Goal: Task Accomplishment & Management: Manage account settings

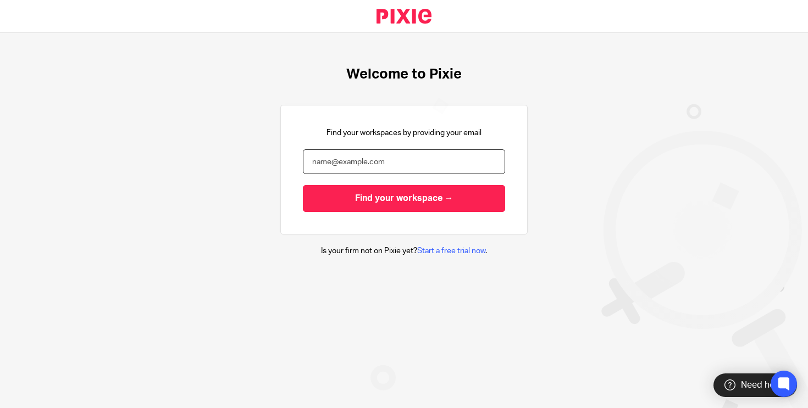
click at [390, 162] on input "email" at bounding box center [404, 161] width 202 height 25
type input "[PERSON_NAME][EMAIL_ADDRESS][PERSON_NAME][DOMAIN_NAME]"
click at [404, 198] on input "Find your workspace →" at bounding box center [404, 198] width 202 height 27
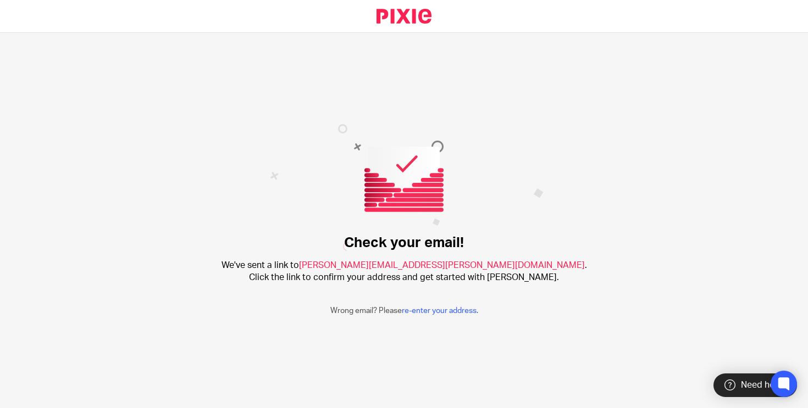
click at [433, 268] on span "[PERSON_NAME][EMAIL_ADDRESS][PERSON_NAME][DOMAIN_NAME]" at bounding box center [442, 265] width 286 height 9
click at [438, 309] on link "re-enter your address" at bounding box center [439, 311] width 75 height 8
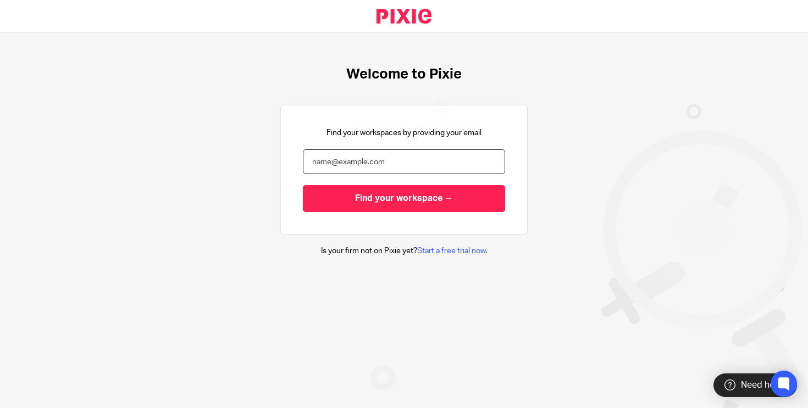
click at [428, 153] on input "email" at bounding box center [404, 161] width 202 height 25
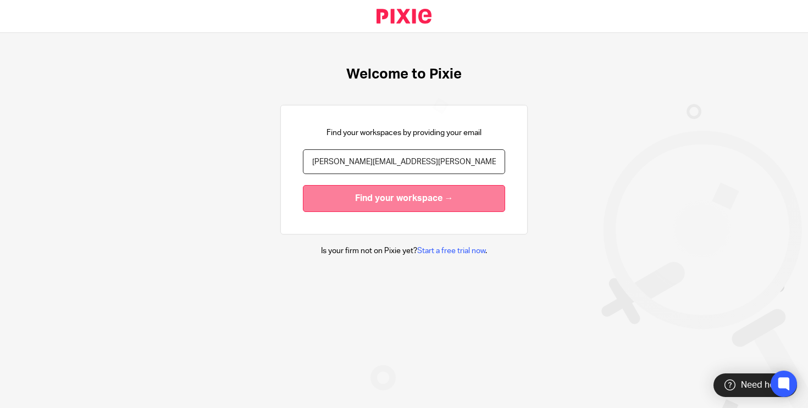
type input "[PERSON_NAME][EMAIL_ADDRESS][PERSON_NAME][DOMAIN_NAME]"
click at [465, 193] on input "Find your workspace →" at bounding box center [404, 198] width 202 height 27
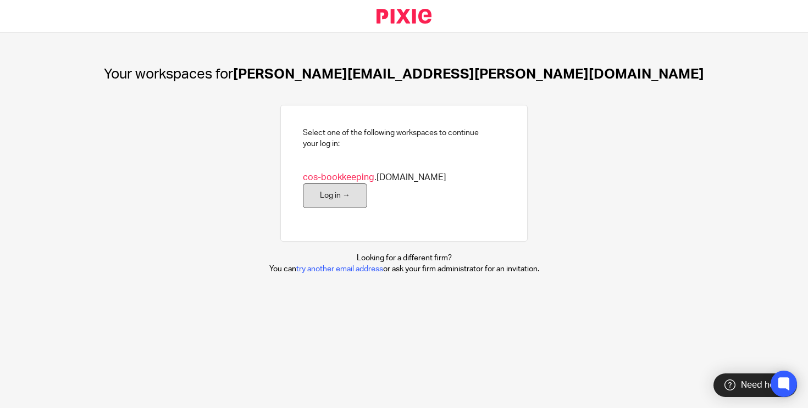
click at [367, 185] on link "Log in →" at bounding box center [335, 196] width 64 height 25
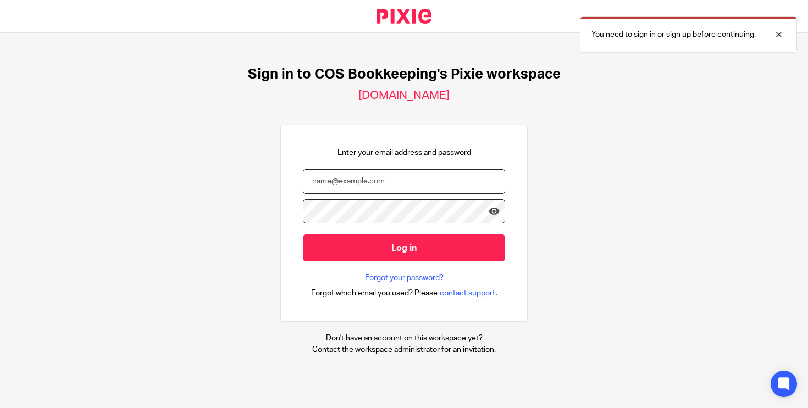
type input "r"
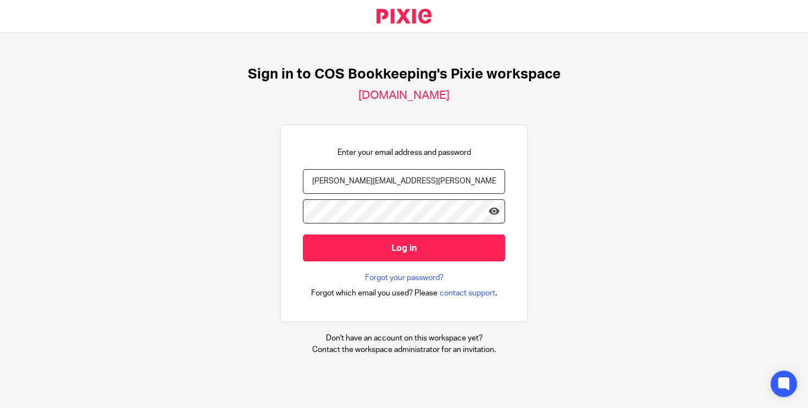
type input "[PERSON_NAME][EMAIL_ADDRESS][PERSON_NAME][DOMAIN_NAME]"
click at [404, 247] on input "Log in" at bounding box center [404, 248] width 202 height 27
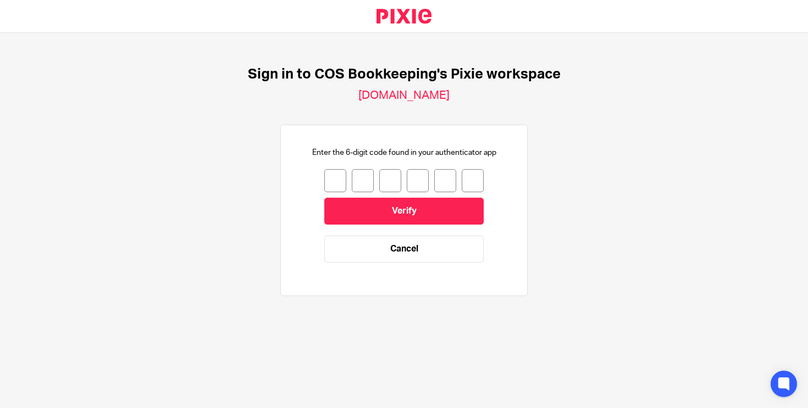
click at [341, 182] on input "number" at bounding box center [335, 180] width 22 height 23
type input "8"
type input "1"
type input "2"
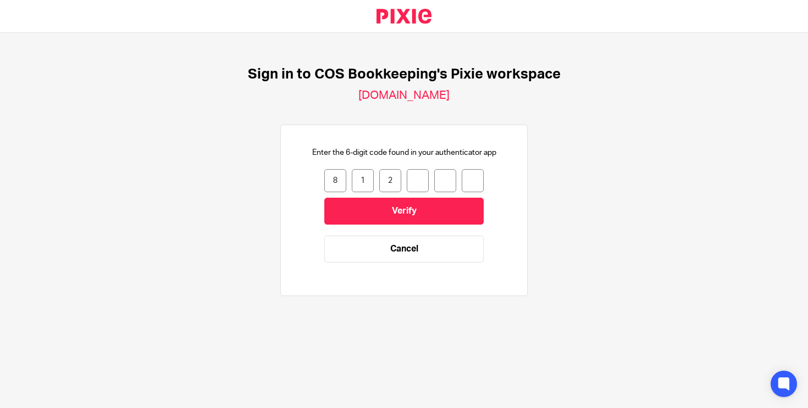
type input "8"
type input "5"
type input "6"
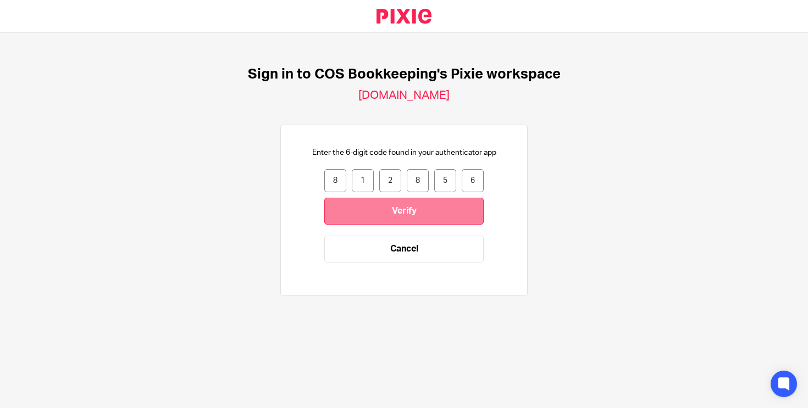
click at [366, 207] on input "Verify" at bounding box center [403, 211] width 159 height 27
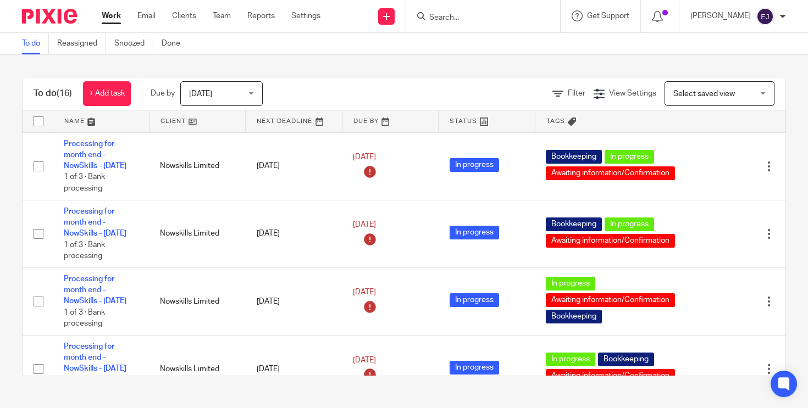
click at [235, 99] on span "[DATE]" at bounding box center [218, 93] width 58 height 23
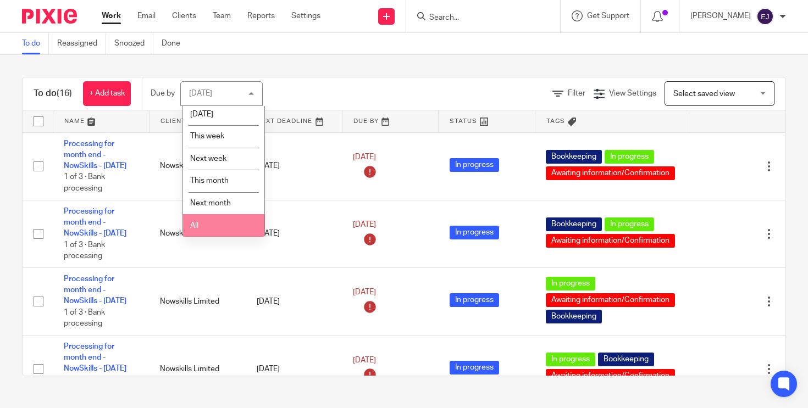
scroll to position [29, 0]
click at [234, 220] on li "All" at bounding box center [223, 225] width 81 height 23
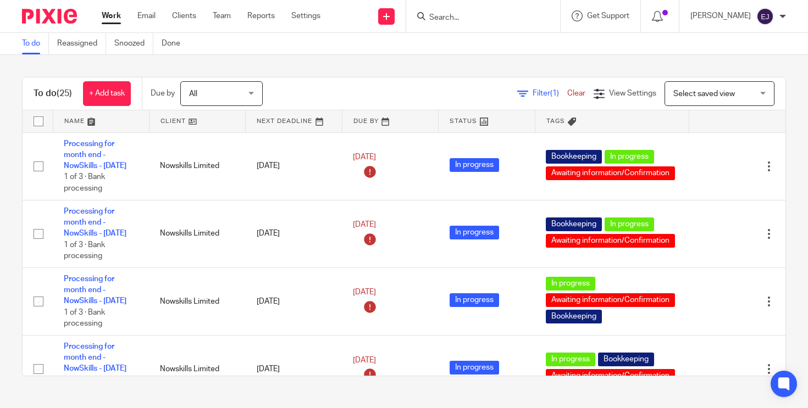
click at [299, 95] on div "Filter (1) Clear View Settings View Settings (1) Filters Clear Save Manage save…" at bounding box center [533, 93] width 503 height 25
click at [469, 18] on input "Search" at bounding box center [477, 18] width 99 height 10
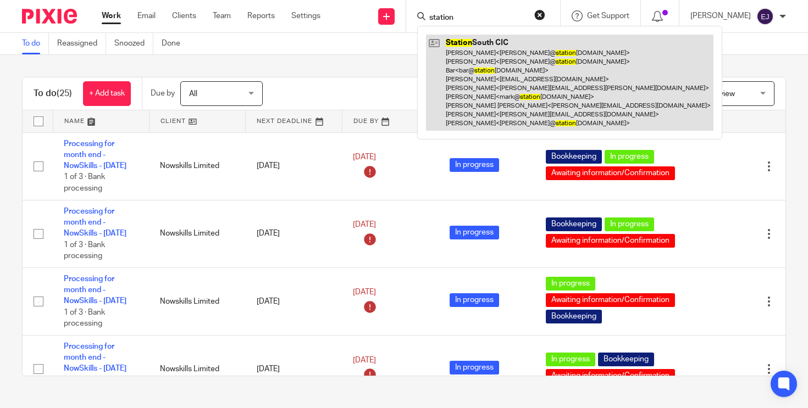
type input "station"
click at [473, 43] on link at bounding box center [569, 83] width 287 height 96
